Goal: Information Seeking & Learning: Learn about a topic

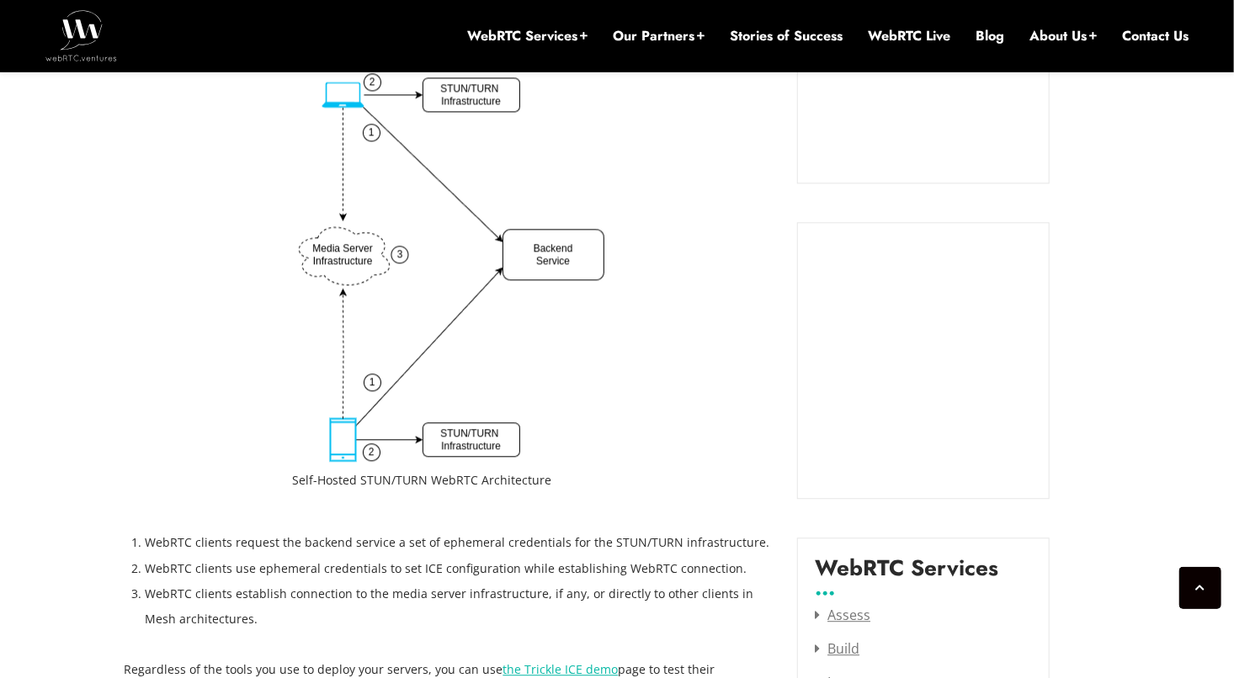
scroll to position [1785, 0]
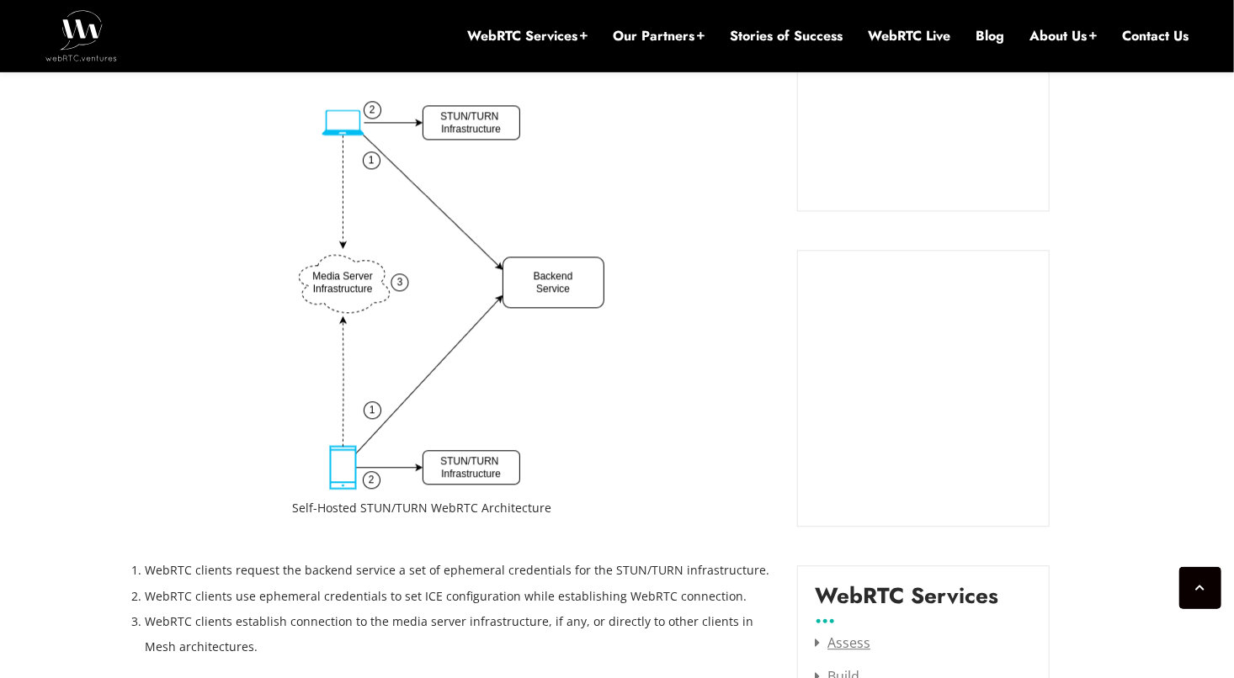
click at [250, 572] on li "WebRTC clients request the backend service a set of ephemeral credentials for t…" at bounding box center [459, 570] width 627 height 25
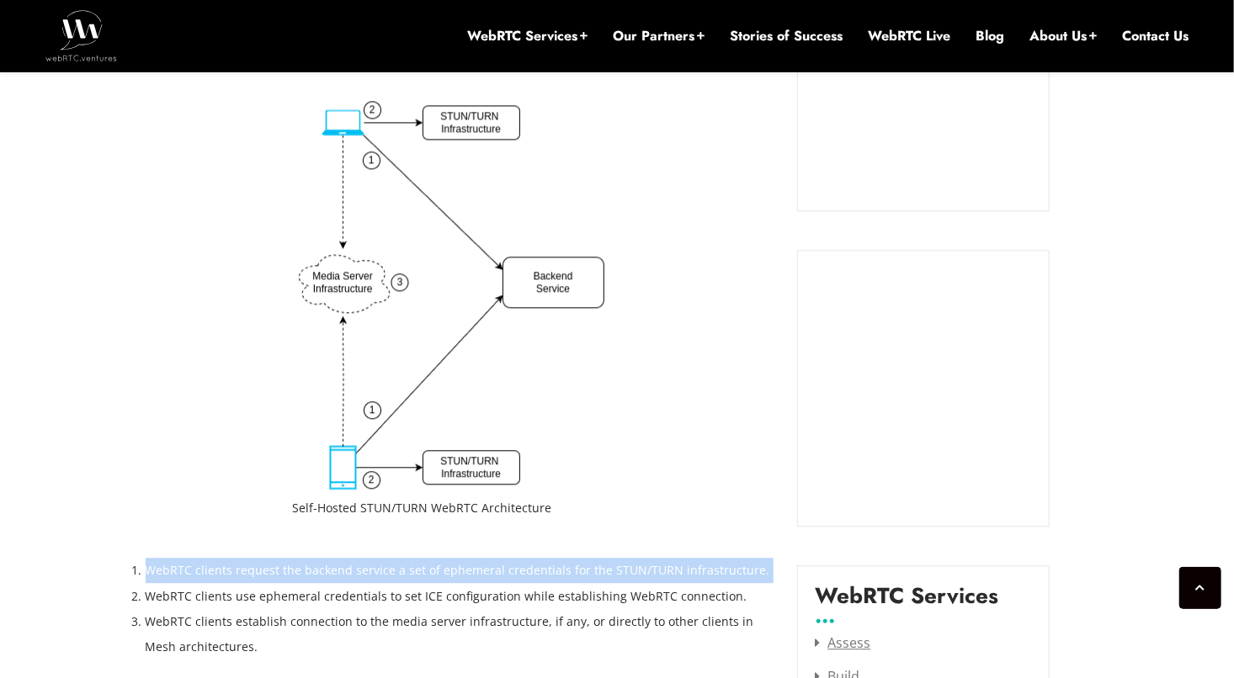
click at [250, 572] on li "WebRTC clients request the backend service a set of ephemeral credentials for t…" at bounding box center [459, 570] width 627 height 25
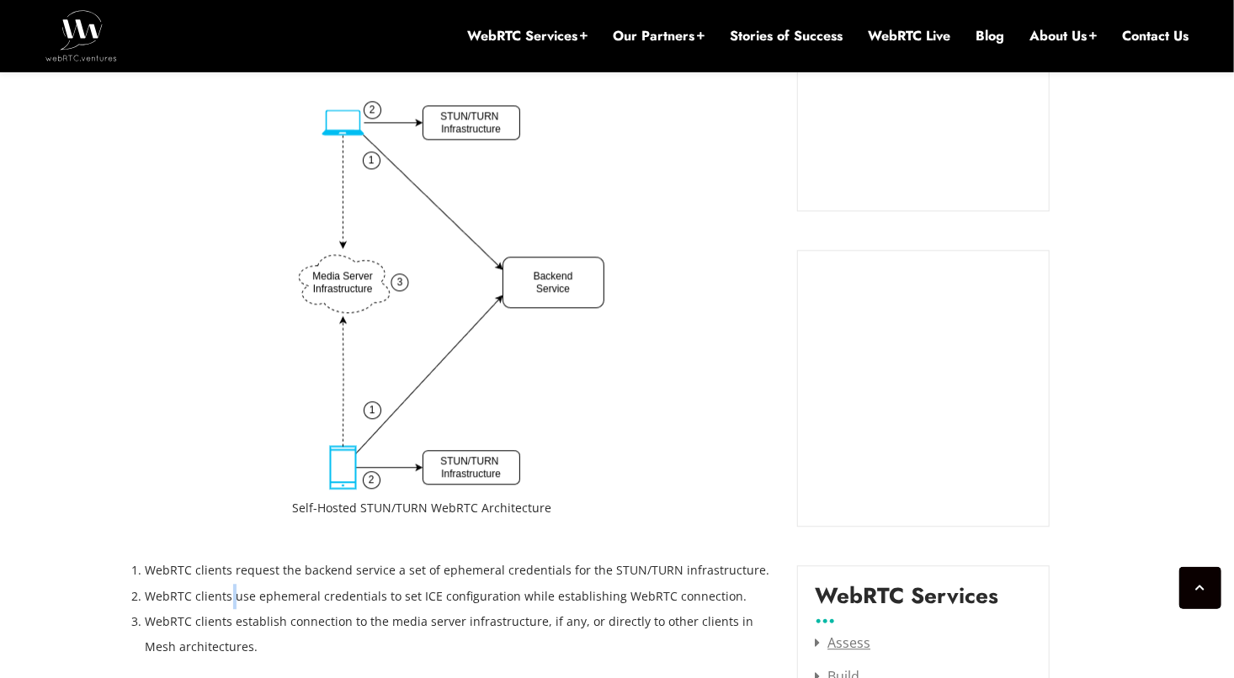
drag, startPoint x: 250, startPoint y: 572, endPoint x: 231, endPoint y: 593, distance: 27.4
click at [231, 593] on li "WebRTC clients use ephemeral credentials to set ICE configuration while establi…" at bounding box center [459, 596] width 627 height 25
click at [373, 507] on figcaption "Self-Hosted STUN/TURN WebRTC Architecture" at bounding box center [448, 508] width 312 height 25
drag, startPoint x: 373, startPoint y: 507, endPoint x: 508, endPoint y: 507, distance: 134.7
click at [508, 507] on figcaption "Self-Hosted STUN/TURN WebRTC Architecture" at bounding box center [448, 508] width 312 height 25
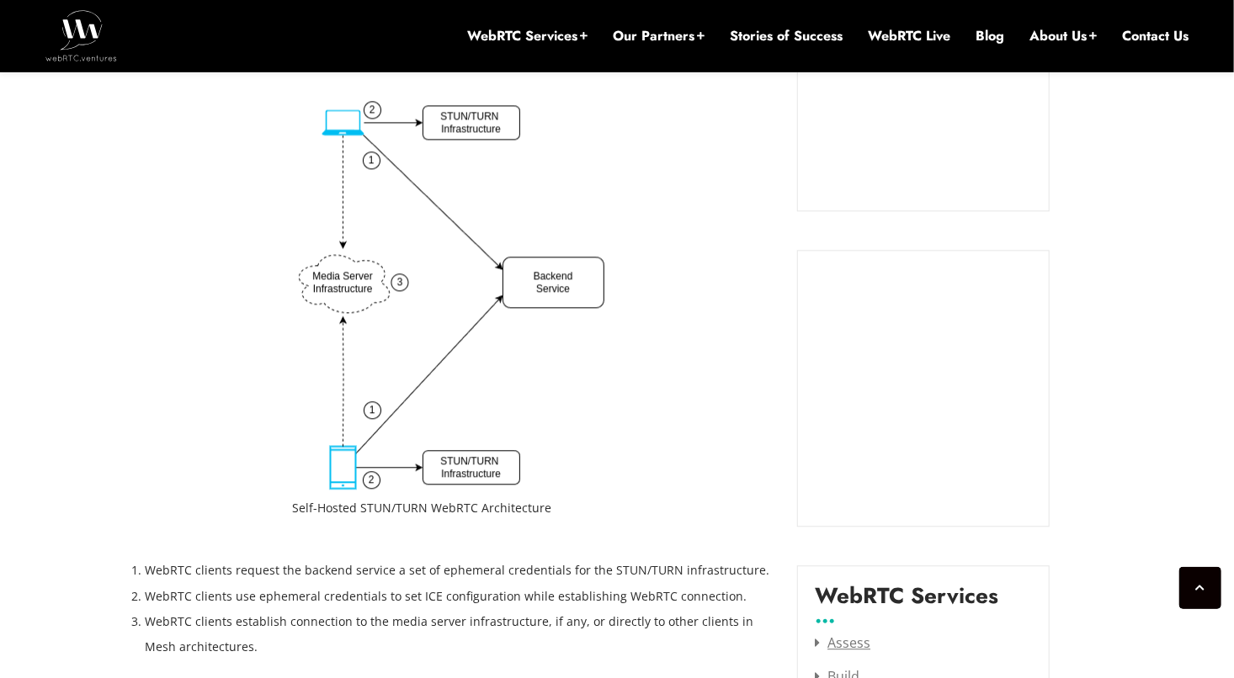
drag, startPoint x: 508, startPoint y: 507, endPoint x: 359, endPoint y: 570, distance: 161.0
click at [359, 570] on li "WebRTC clients request the backend service a set of ephemeral credentials for t…" at bounding box center [459, 570] width 627 height 25
click at [367, 511] on figcaption "Self-Hosted STUN/TURN WebRTC Architecture" at bounding box center [448, 508] width 312 height 25
drag, startPoint x: 367, startPoint y: 511, endPoint x: 463, endPoint y: 510, distance: 96.0
click at [463, 510] on figcaption "Self-Hosted STUN/TURN WebRTC Architecture" at bounding box center [448, 508] width 312 height 25
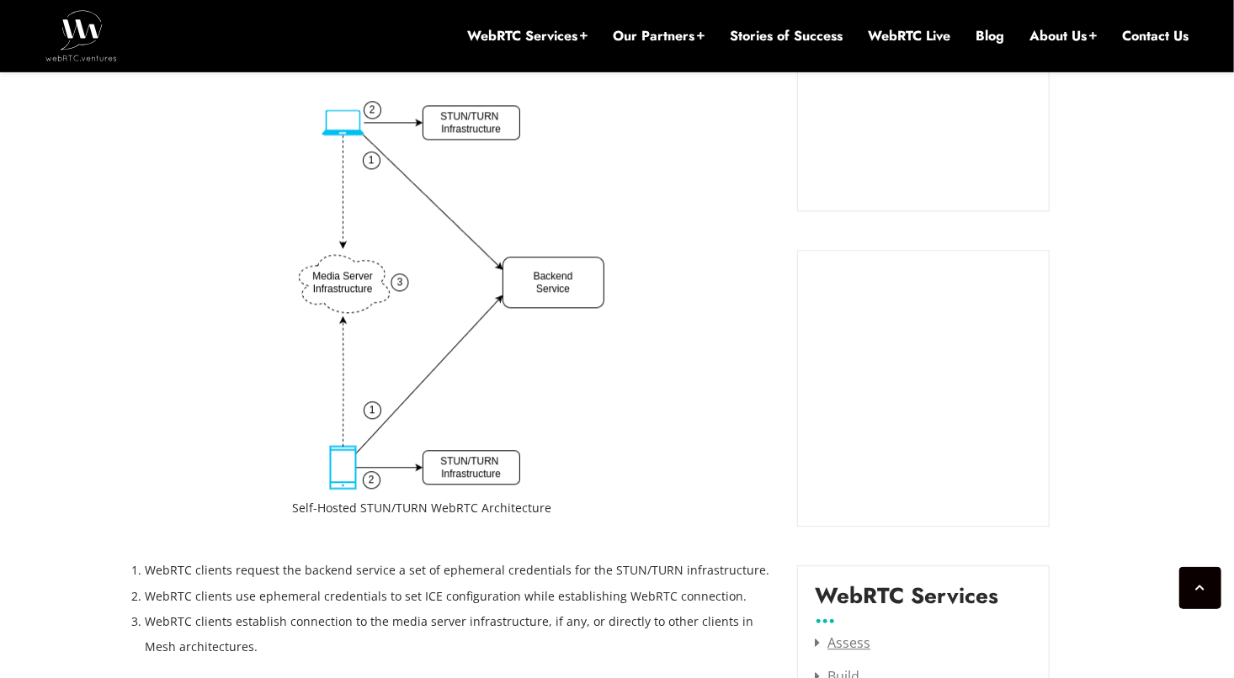
drag, startPoint x: 463, startPoint y: 510, endPoint x: 442, endPoint y: 544, distance: 39.7
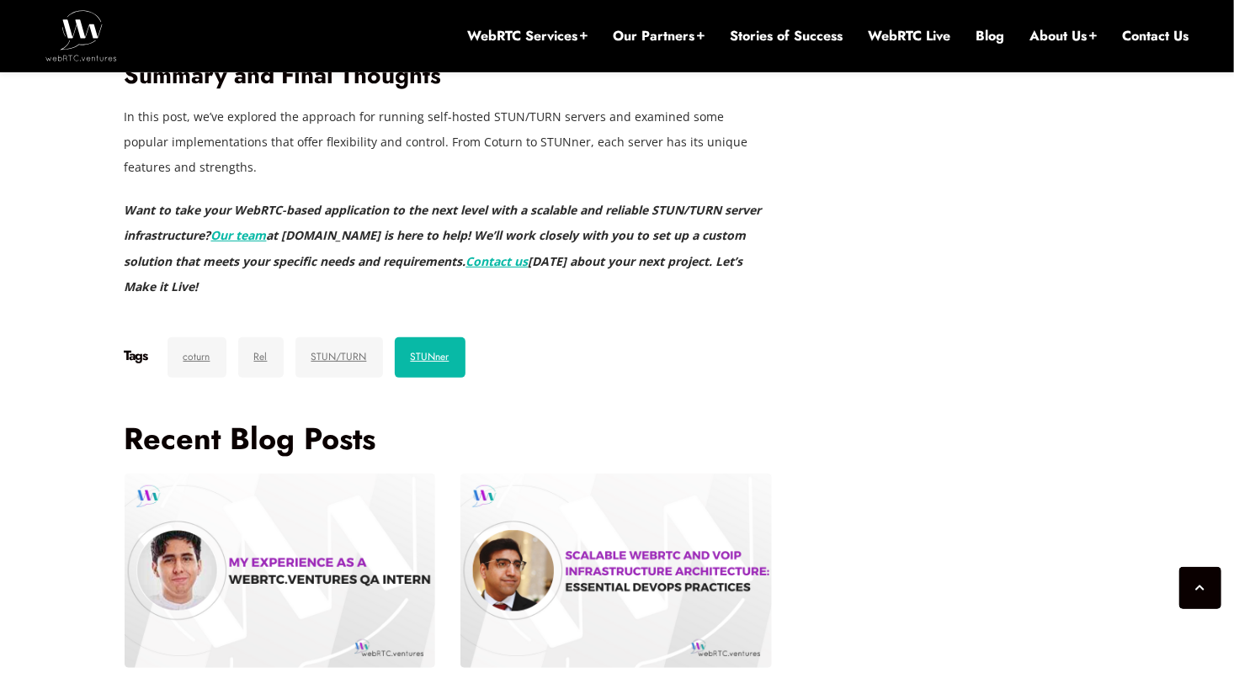
scroll to position [6330, 0]
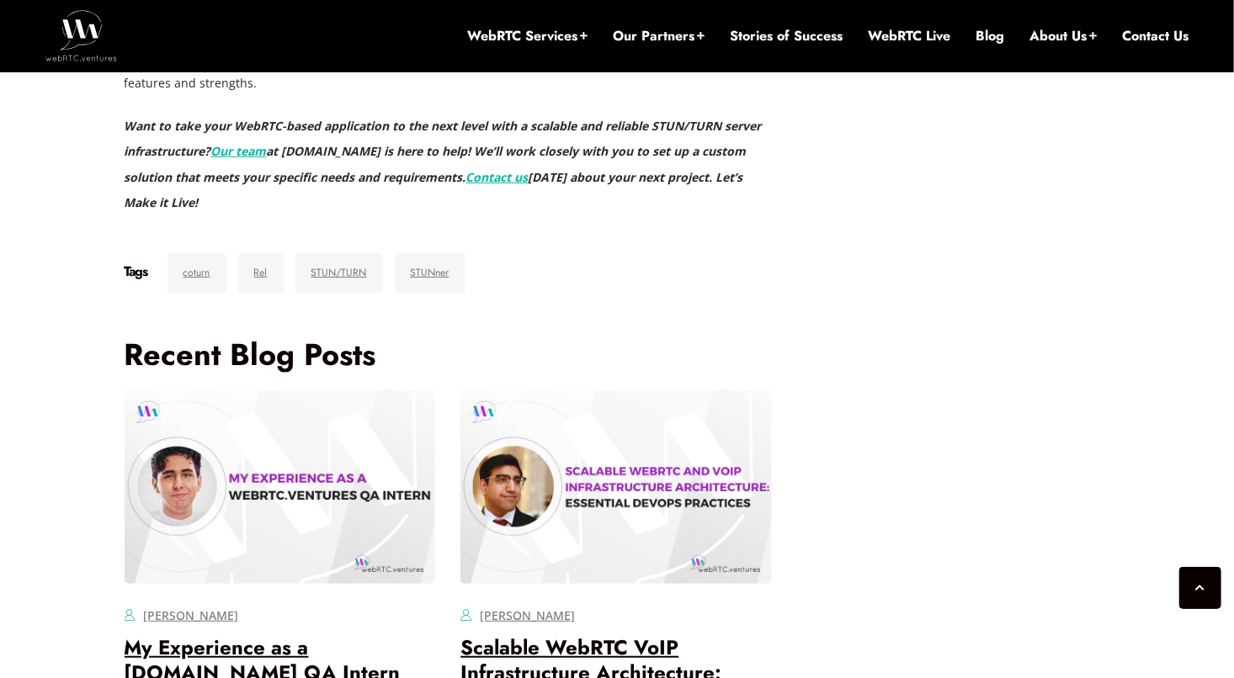
drag, startPoint x: 193, startPoint y: 407, endPoint x: 354, endPoint y: 423, distance: 161.6
click at [351, 96] on p "In this post, we’ve explored the approach for running self-hosted STUN/TURN ser…" at bounding box center [449, 58] width 648 height 76
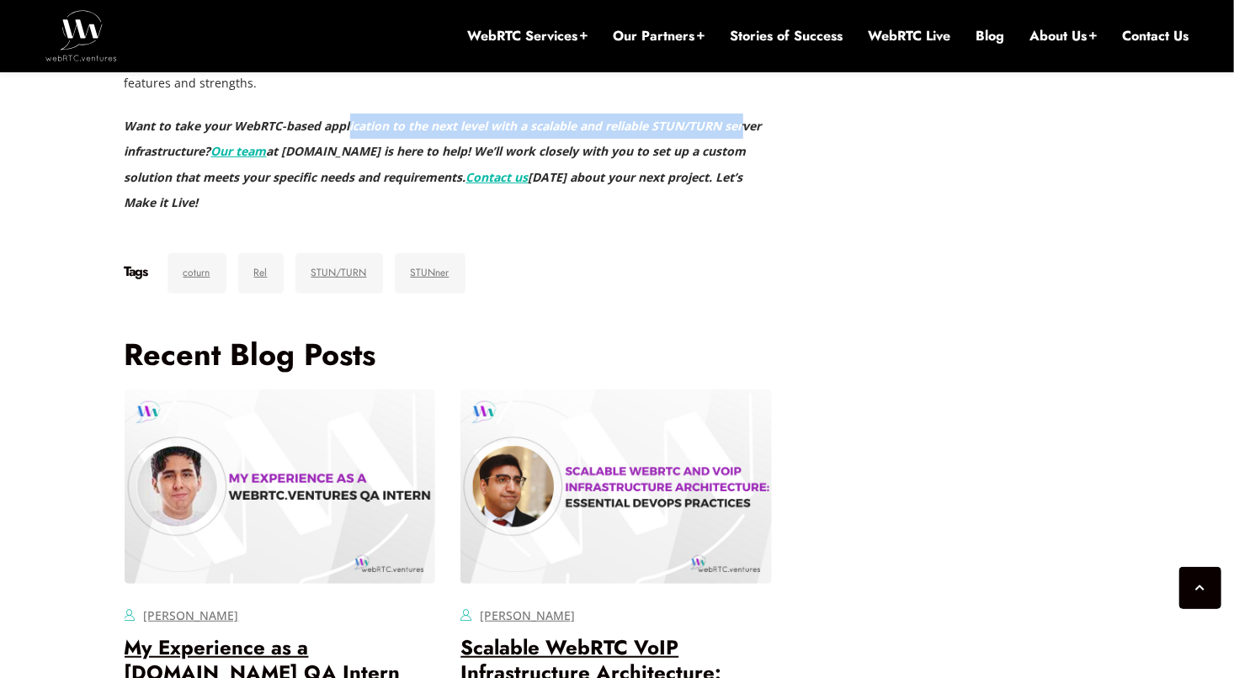
drag, startPoint x: 349, startPoint y: 469, endPoint x: 748, endPoint y: 465, distance: 399.9
click at [748, 215] on p "Want to take your WebRTC-based application to the next level with a scalable an…" at bounding box center [449, 164] width 648 height 101
drag, startPoint x: 748, startPoint y: 465, endPoint x: 710, endPoint y: 476, distance: 40.5
click at [710, 159] on em "Want to take your WebRTC-based application to the next level with a scalable an…" at bounding box center [443, 138] width 637 height 41
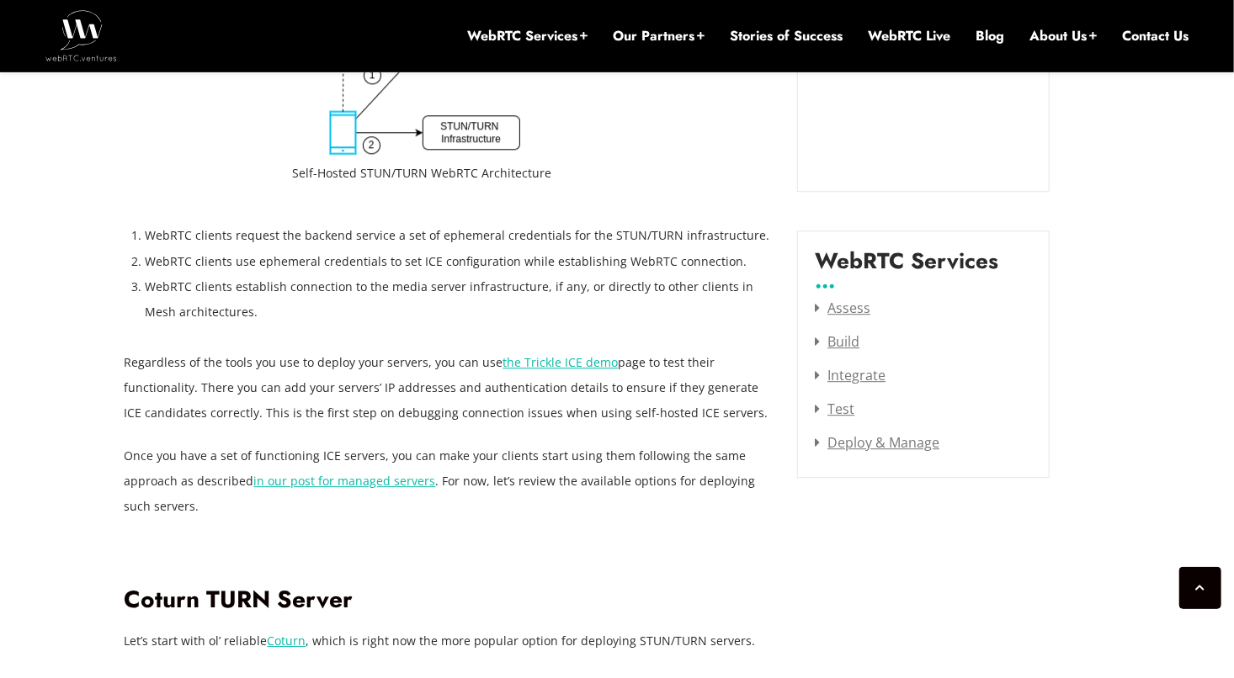
scroll to position [2121, 0]
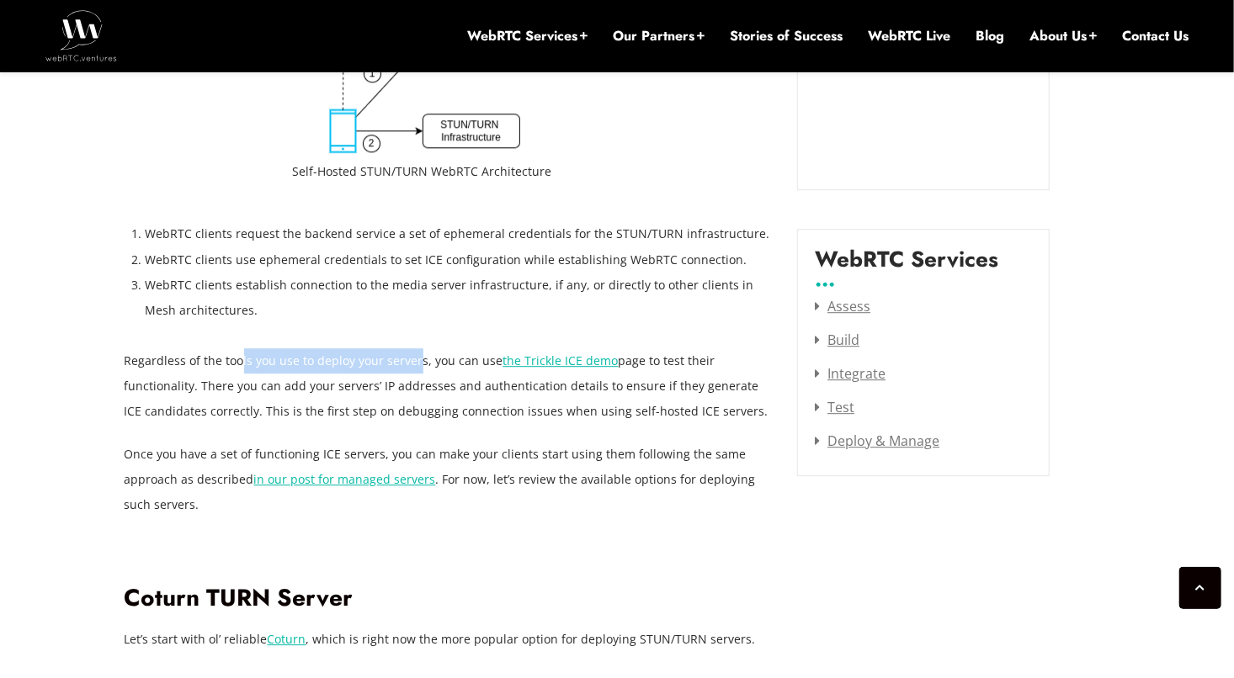
drag, startPoint x: 239, startPoint y: 350, endPoint x: 414, endPoint y: 369, distance: 176.1
click at [414, 369] on p "Regardless of the tools you use to deploy your servers, you can use the Trickle…" at bounding box center [449, 387] width 648 height 76
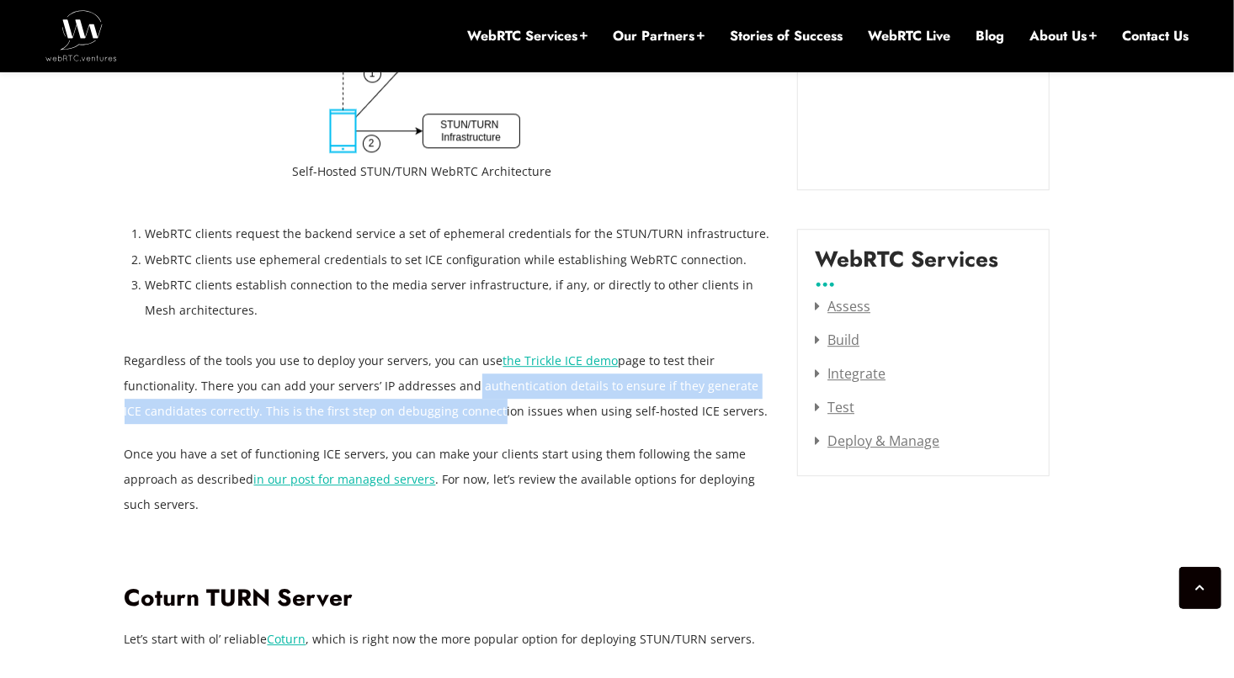
drag, startPoint x: 414, startPoint y: 369, endPoint x: 466, endPoint y: 399, distance: 60.4
click at [466, 399] on p "Regardless of the tools you use to deploy your servers, you can use the Trickle…" at bounding box center [449, 387] width 648 height 76
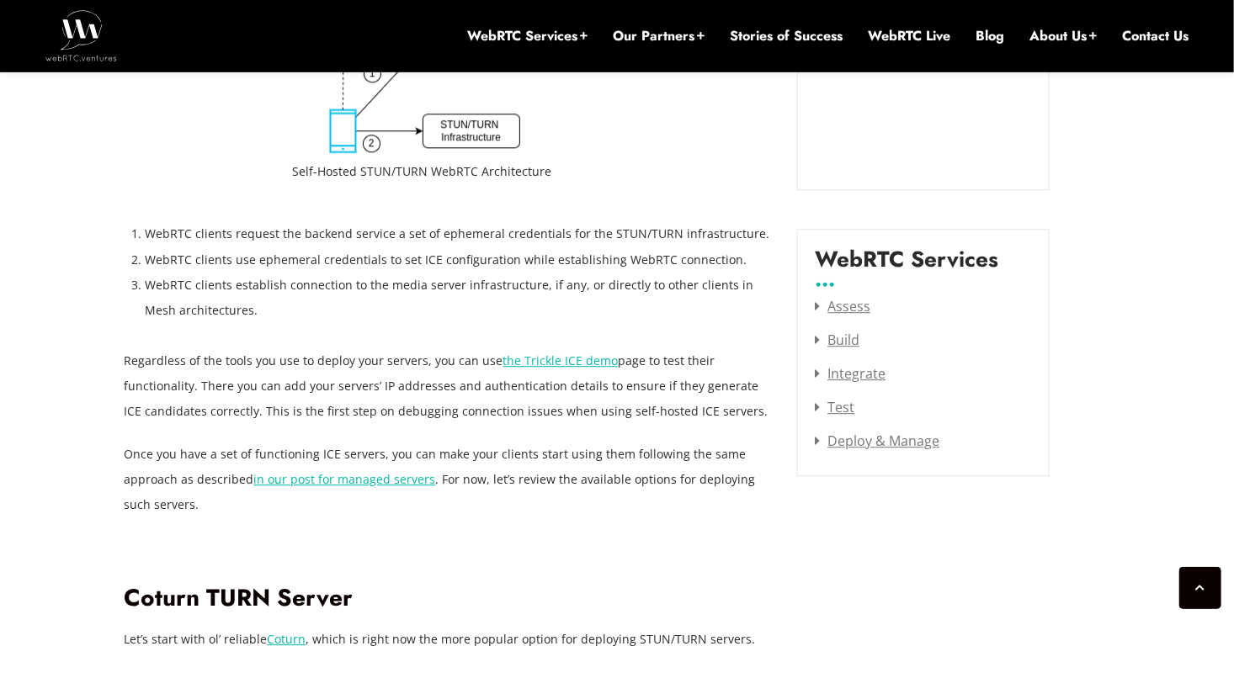
drag, startPoint x: 466, startPoint y: 399, endPoint x: 572, endPoint y: 402, distance: 105.3
click at [572, 402] on p "Regardless of the tools you use to deploy your servers, you can use the Trickle…" at bounding box center [449, 387] width 648 height 76
click at [641, 458] on p "Once you have a set of functioning ICE servers, you can make your clients start…" at bounding box center [449, 480] width 648 height 76
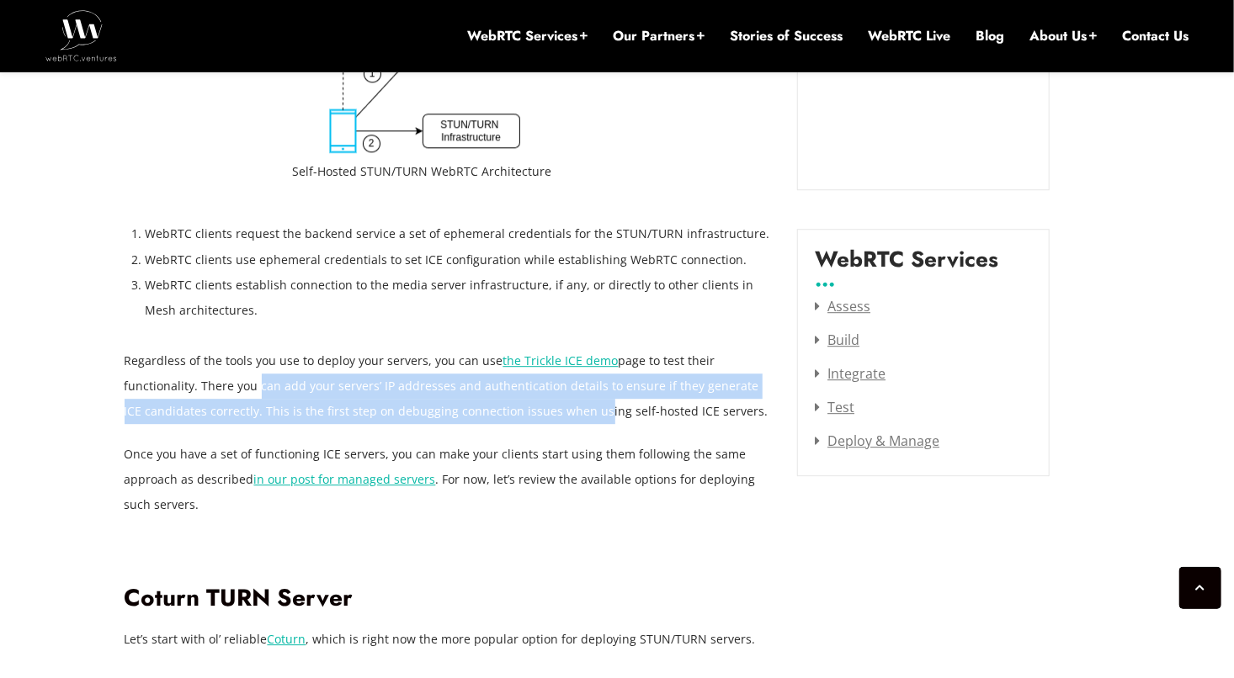
drag, startPoint x: 251, startPoint y: 379, endPoint x: 572, endPoint y: 423, distance: 323.7
click at [572, 423] on p "Regardless of the tools you use to deploy your servers, you can use the Trickle…" at bounding box center [449, 387] width 648 height 76
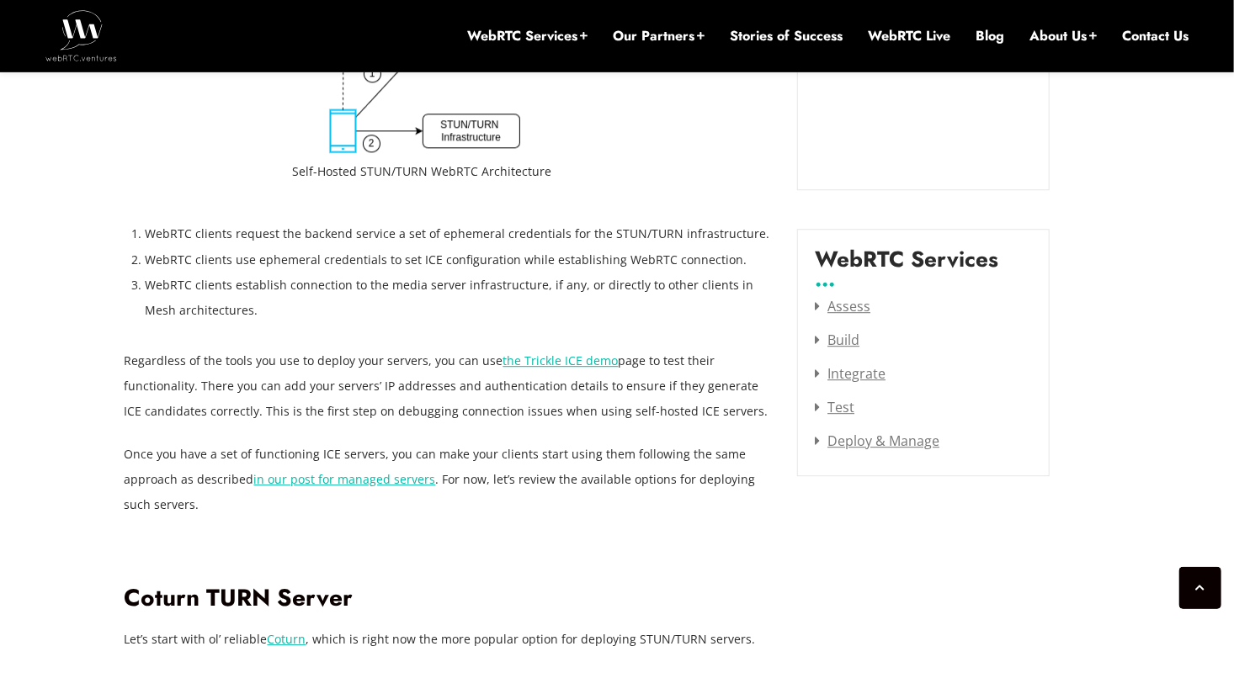
drag, startPoint x: 572, startPoint y: 423, endPoint x: 584, endPoint y: 453, distance: 32.8
click at [584, 453] on p "Once you have a set of functioning ICE servers, you can make your clients start…" at bounding box center [449, 480] width 648 height 76
click at [577, 454] on p "Once you have a set of functioning ICE servers, you can make your clients start…" at bounding box center [449, 480] width 648 height 76
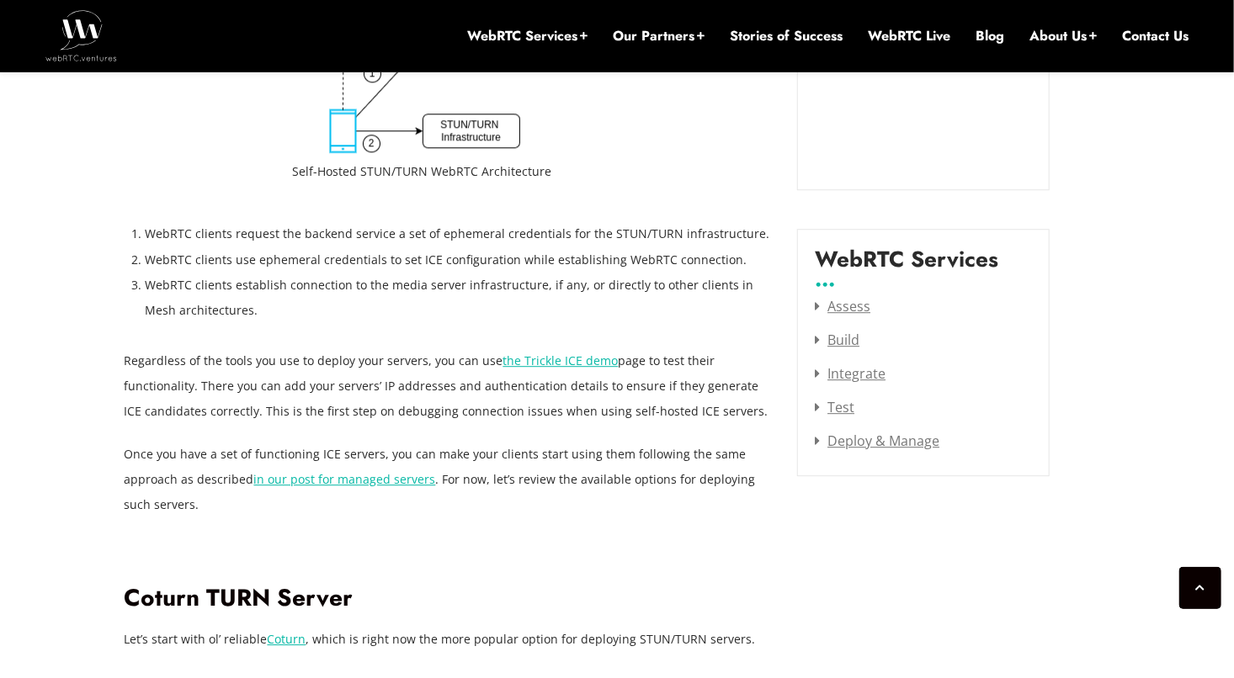
click at [540, 490] on p "Once you have a set of functioning ICE servers, you can make your clients start…" at bounding box center [449, 480] width 648 height 76
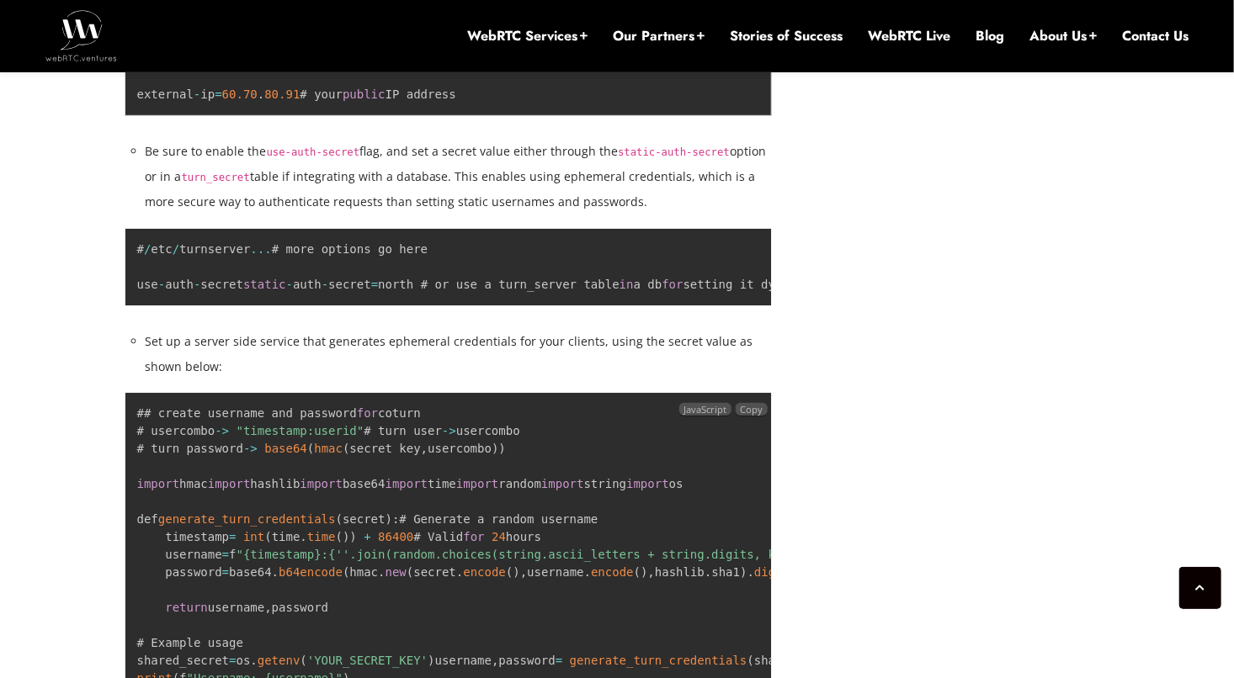
scroll to position [3300, 0]
